Goal: Information Seeking & Learning: Learn about a topic

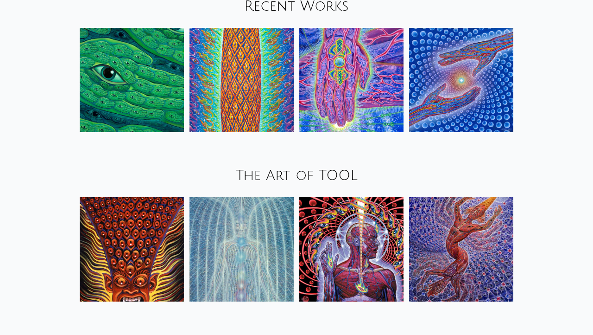
scroll to position [1077, 0]
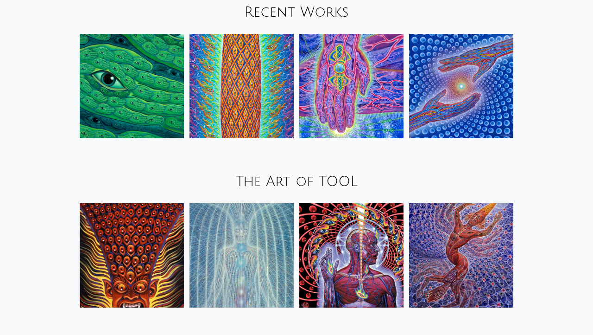
click at [215, 58] on img at bounding box center [242, 86] width 104 height 104
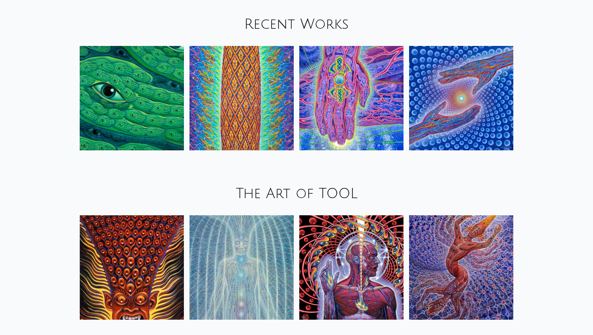
click at [417, 229] on img at bounding box center [461, 267] width 104 height 104
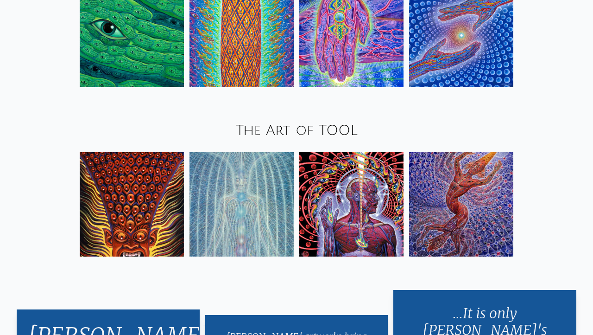
scroll to position [1146, 0]
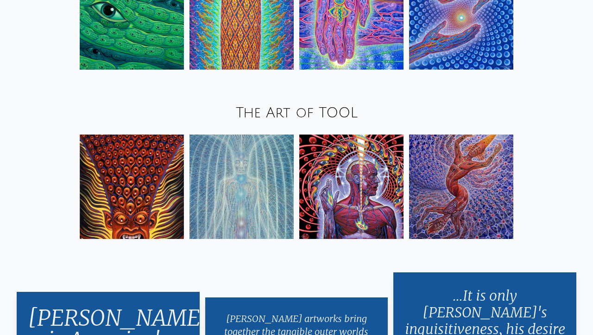
click at [257, 153] on img at bounding box center [242, 186] width 104 height 104
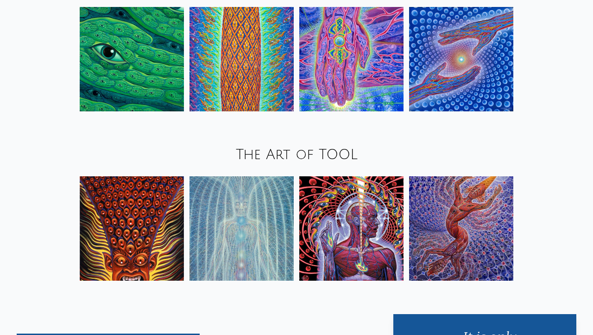
scroll to position [1083, 0]
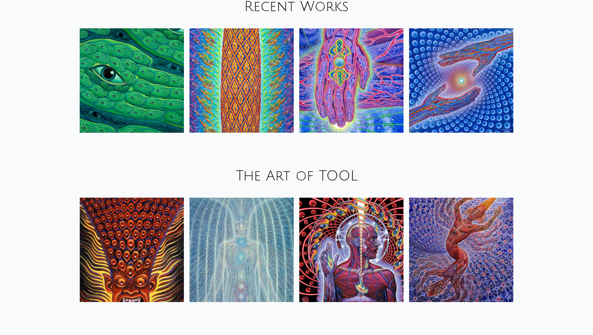
click at [429, 201] on img at bounding box center [461, 249] width 104 height 104
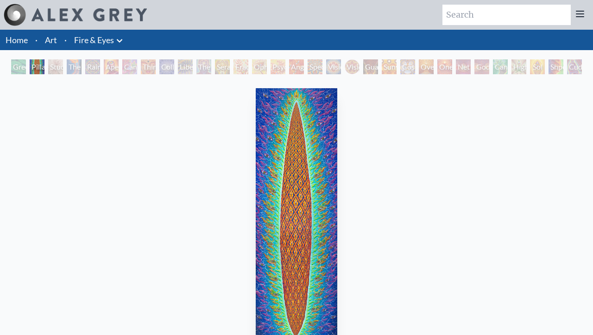
scroll to position [76, 0]
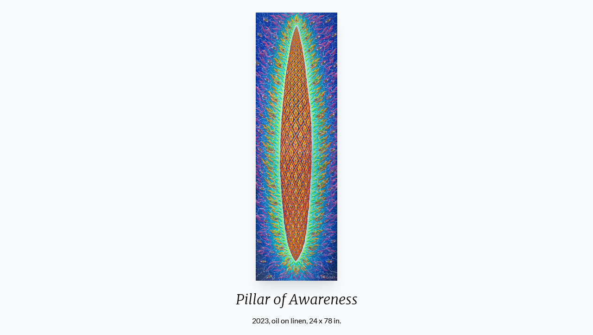
click at [316, 128] on img "2 / 31" at bounding box center [297, 147] width 82 height 268
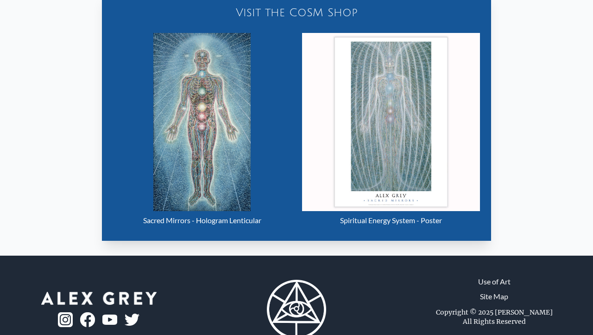
scroll to position [429, 0]
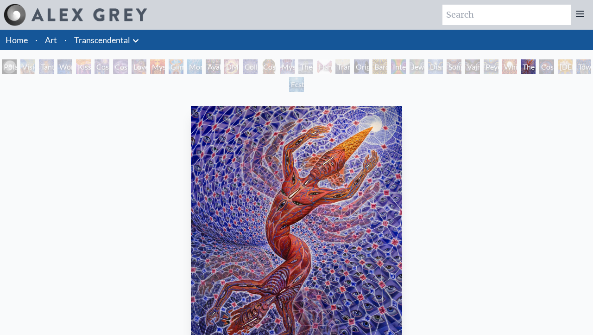
click at [129, 21] on img at bounding box center [89, 14] width 115 height 13
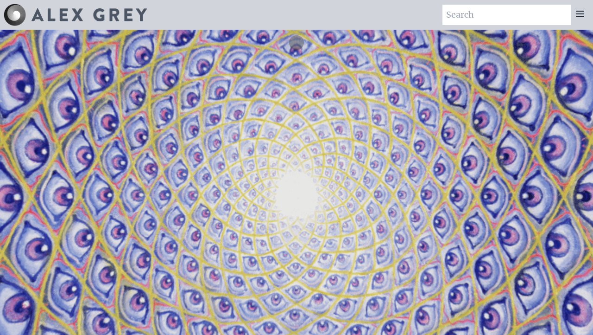
click at [143, 17] on img at bounding box center [89, 14] width 115 height 13
click at [573, 14] on div at bounding box center [580, 15] width 19 height 20
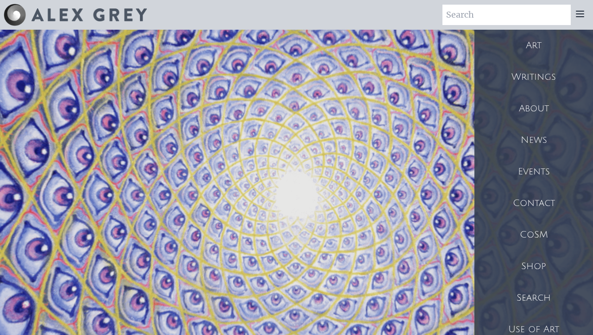
click at [541, 48] on div "Art" at bounding box center [534, 46] width 119 height 32
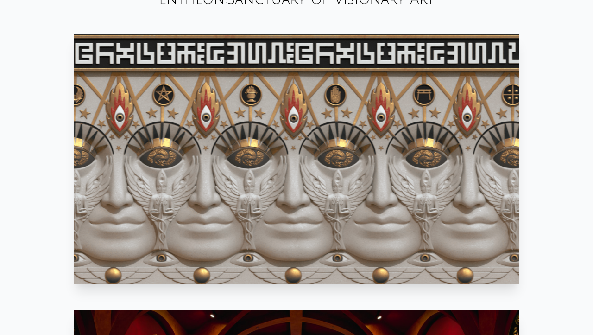
scroll to position [498, 0]
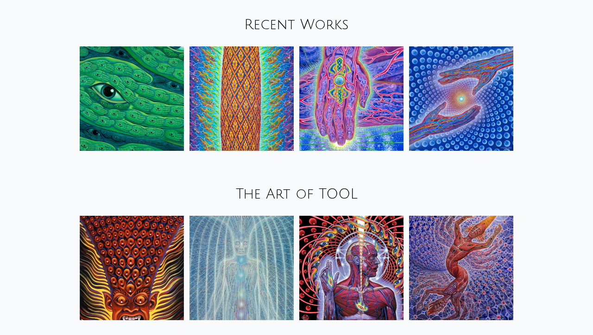
scroll to position [1069, 0]
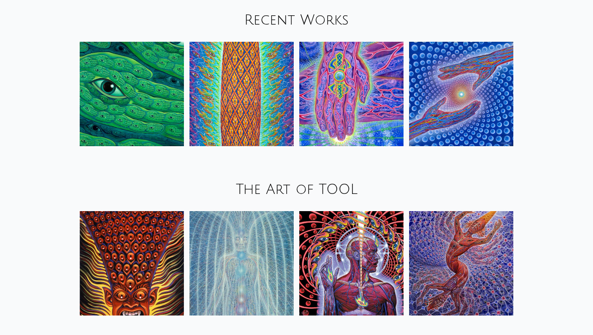
click at [477, 221] on img at bounding box center [461, 263] width 104 height 104
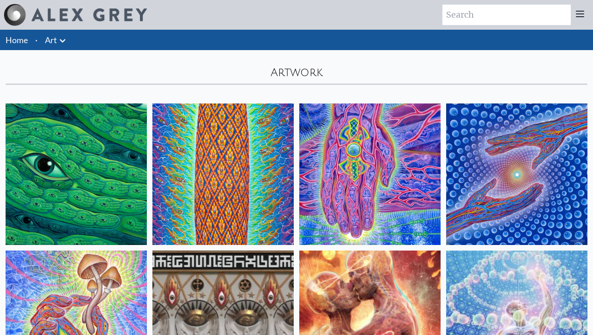
click at [576, 18] on icon at bounding box center [580, 13] width 11 height 11
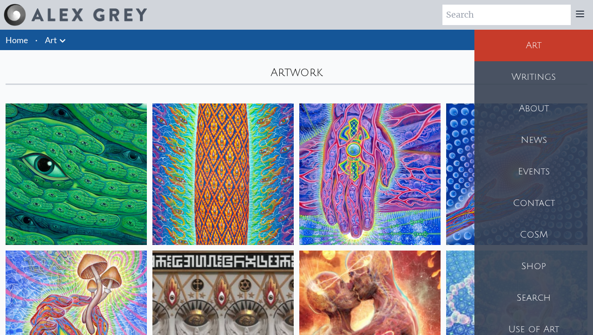
click at [447, 58] on div "Artwork" at bounding box center [296, 67] width 593 height 35
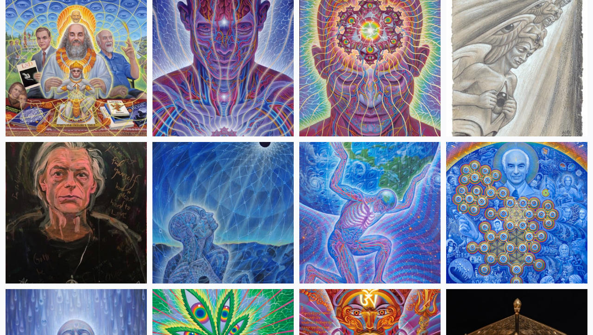
scroll to position [1185, 0]
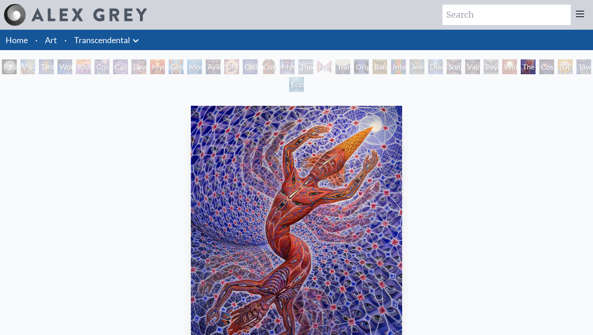
click at [578, 64] on div "Polar Unity Spiral Visionary Origin of Language Tantra Wonder Kiss of the Muse …" at bounding box center [296, 76] width 593 height 35
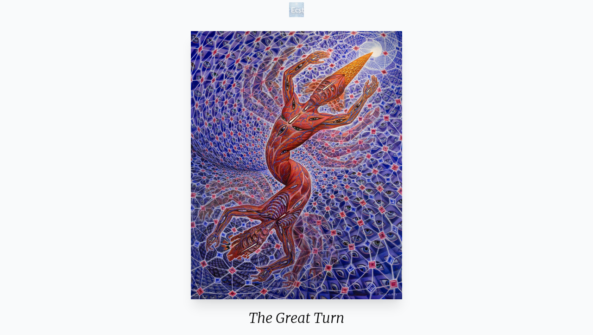
scroll to position [84, 0]
